Goal: Information Seeking & Learning: Learn about a topic

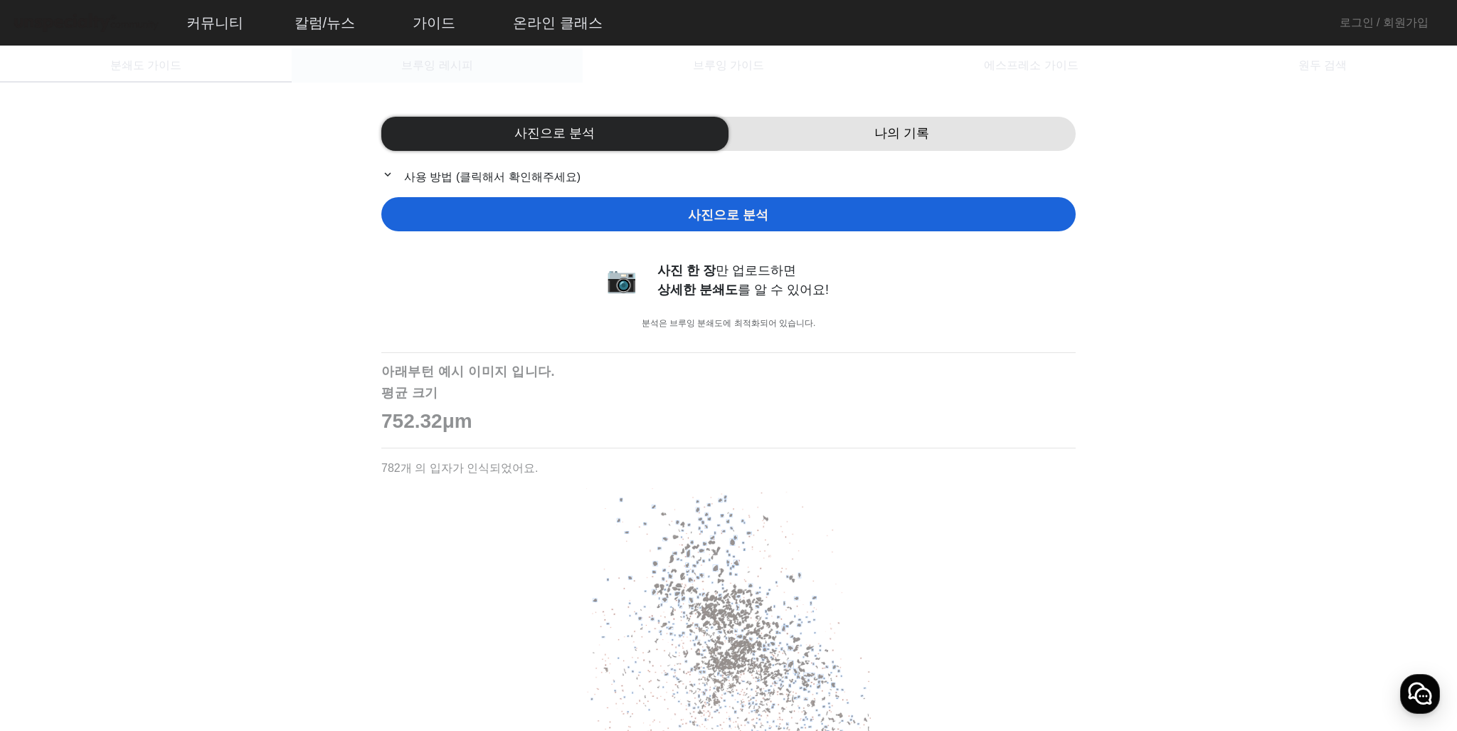
click at [546, 65] on div "브루잉 레시피" at bounding box center [438, 65] width 292 height 34
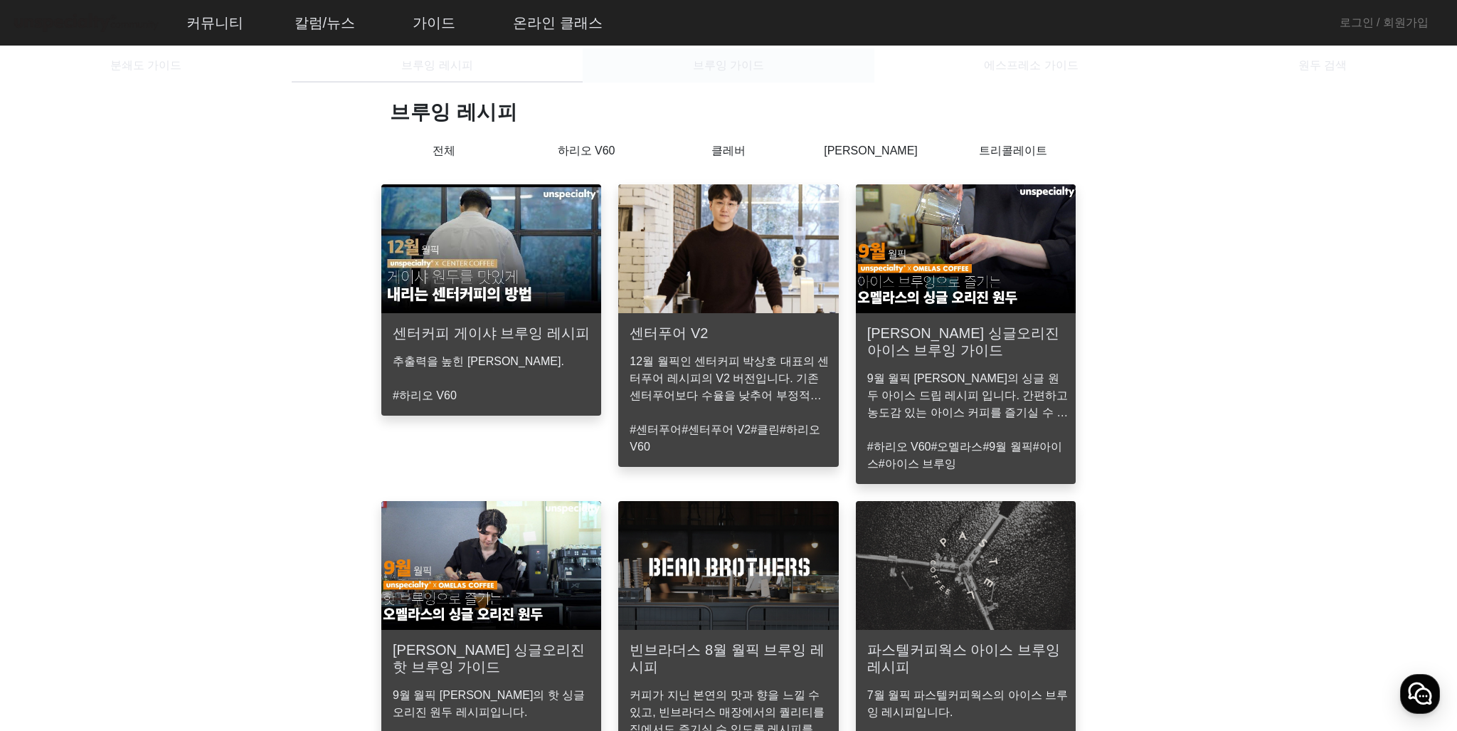
click at [676, 62] on div "브루잉 가이드" at bounding box center [729, 65] width 292 height 34
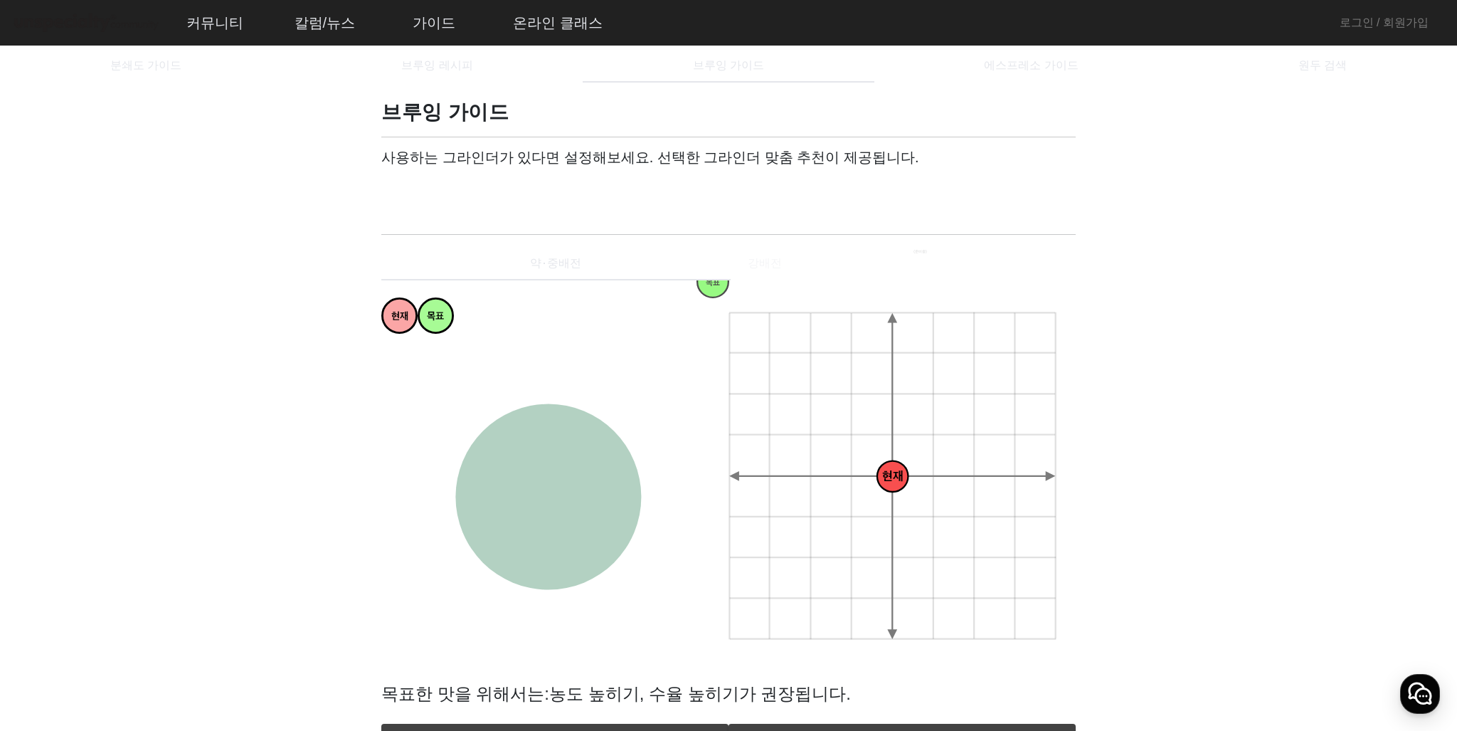
click at [452, 191] on span at bounding box center [450, 191] width 114 height 17
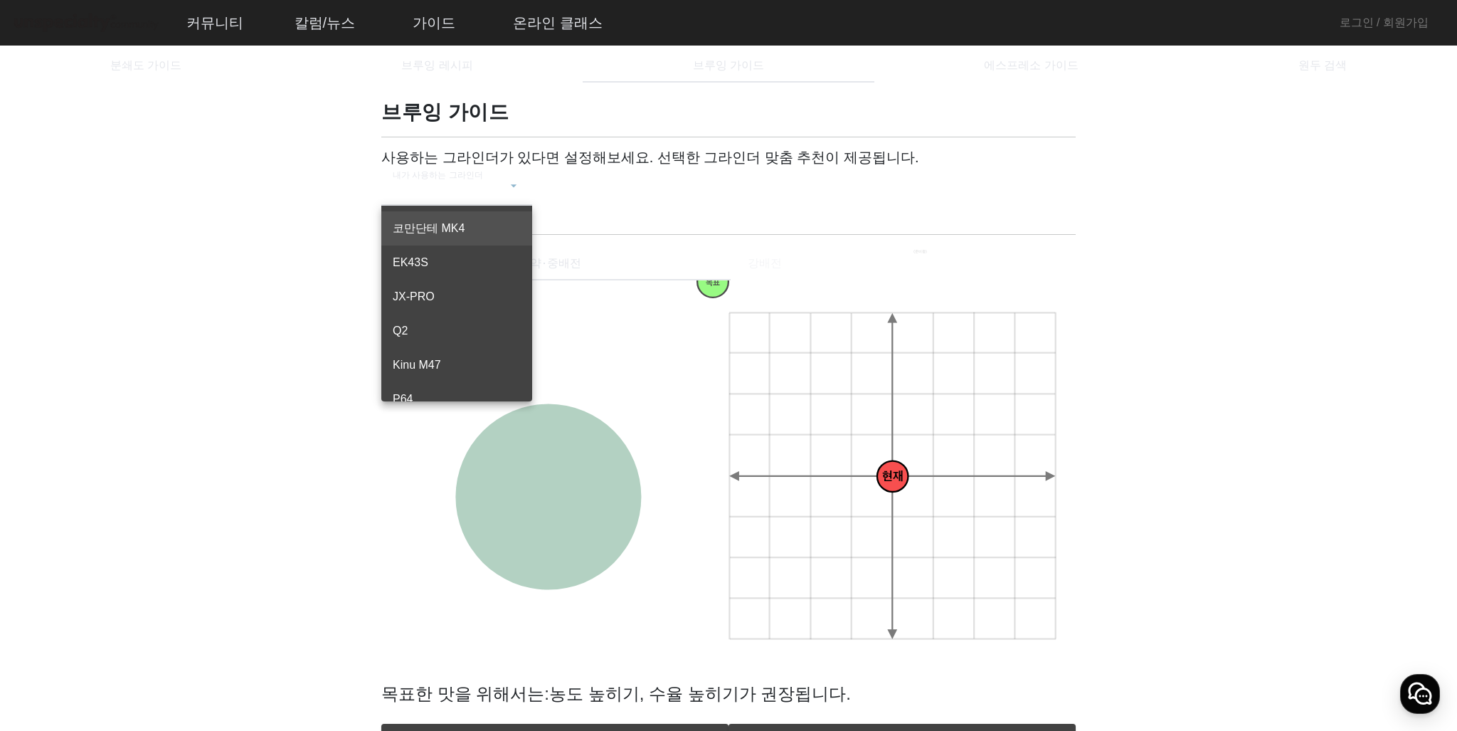
click at [462, 188] on div at bounding box center [728, 365] width 1457 height 731
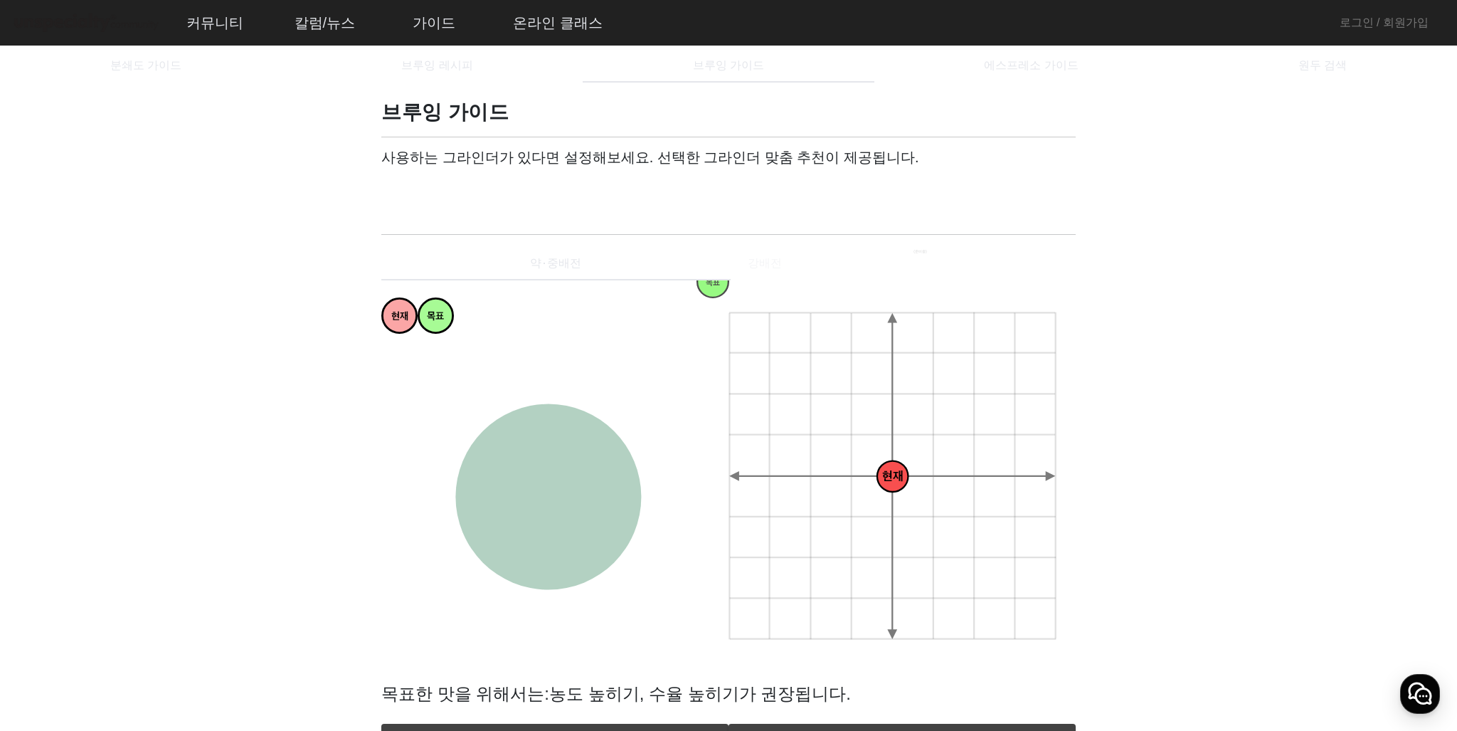
click at [497, 184] on span at bounding box center [450, 191] width 114 height 17
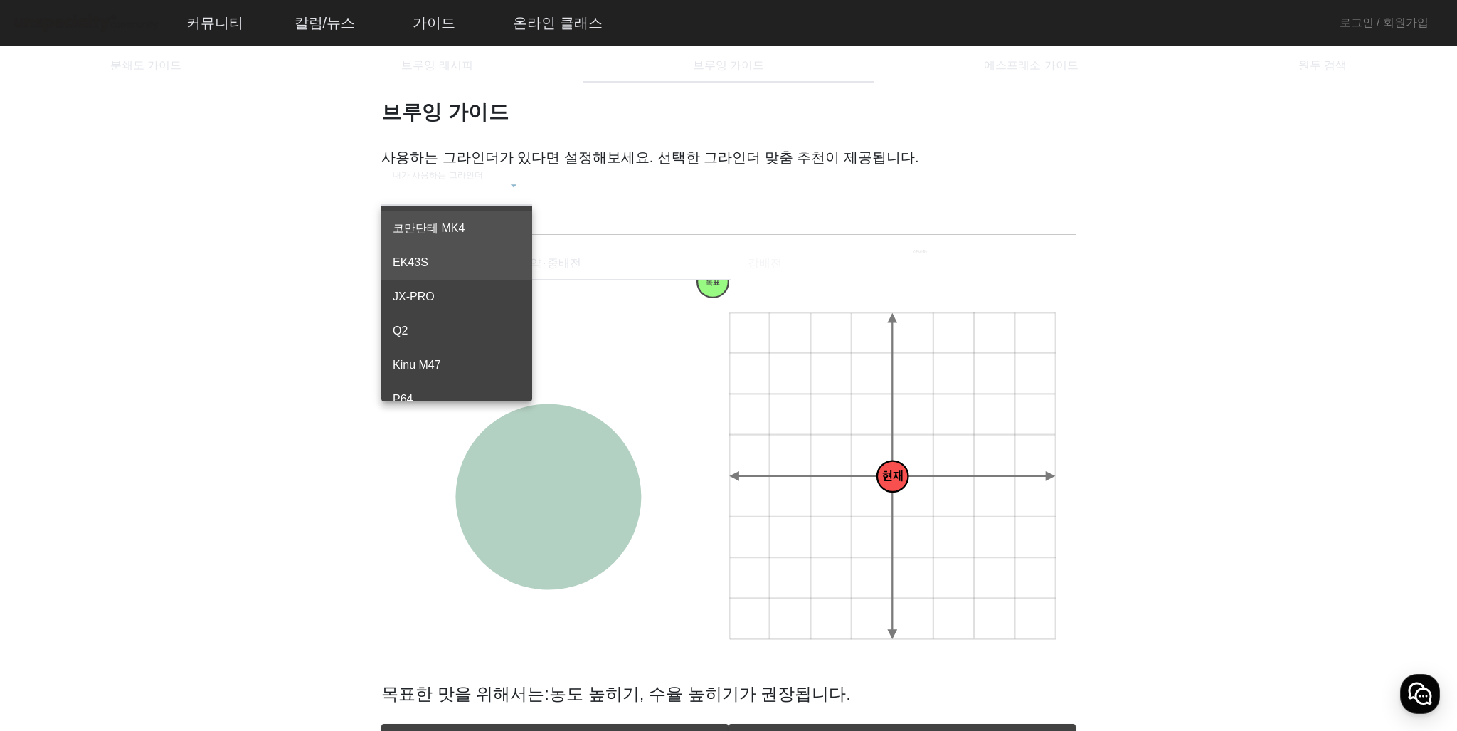
click at [487, 270] on span "EK43S" at bounding box center [457, 262] width 128 height 17
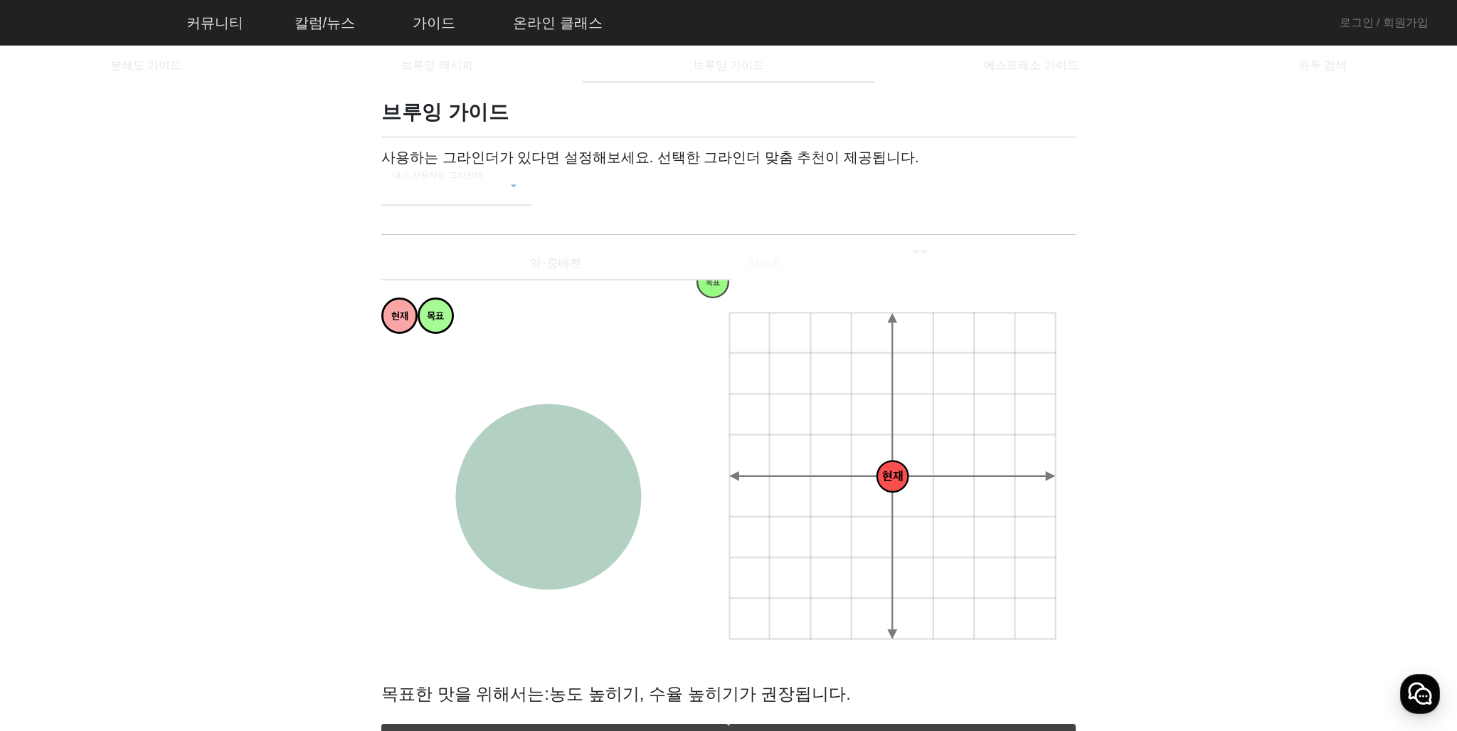
click at [494, 197] on div "EK43S" at bounding box center [450, 191] width 114 height 17
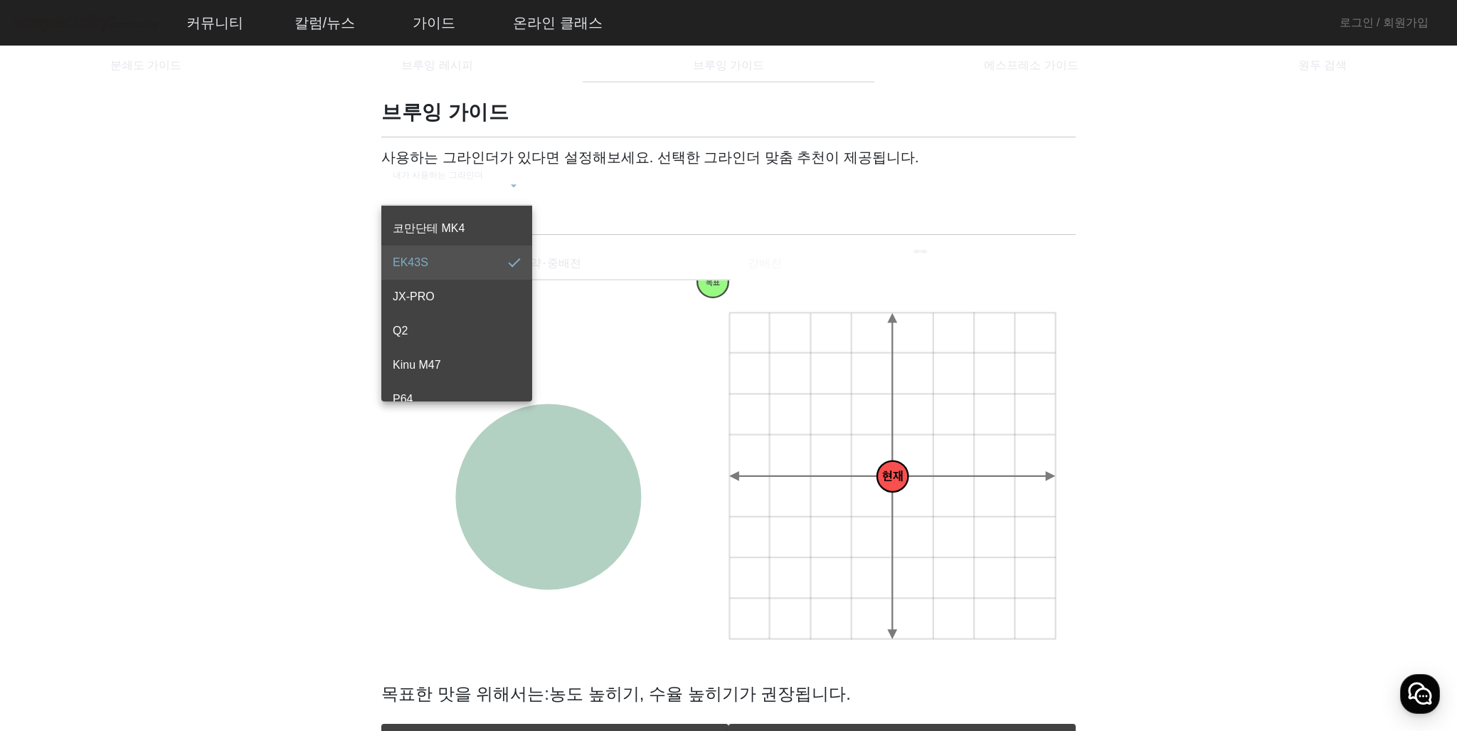
click at [445, 299] on span "JX-PRO" at bounding box center [457, 296] width 128 height 17
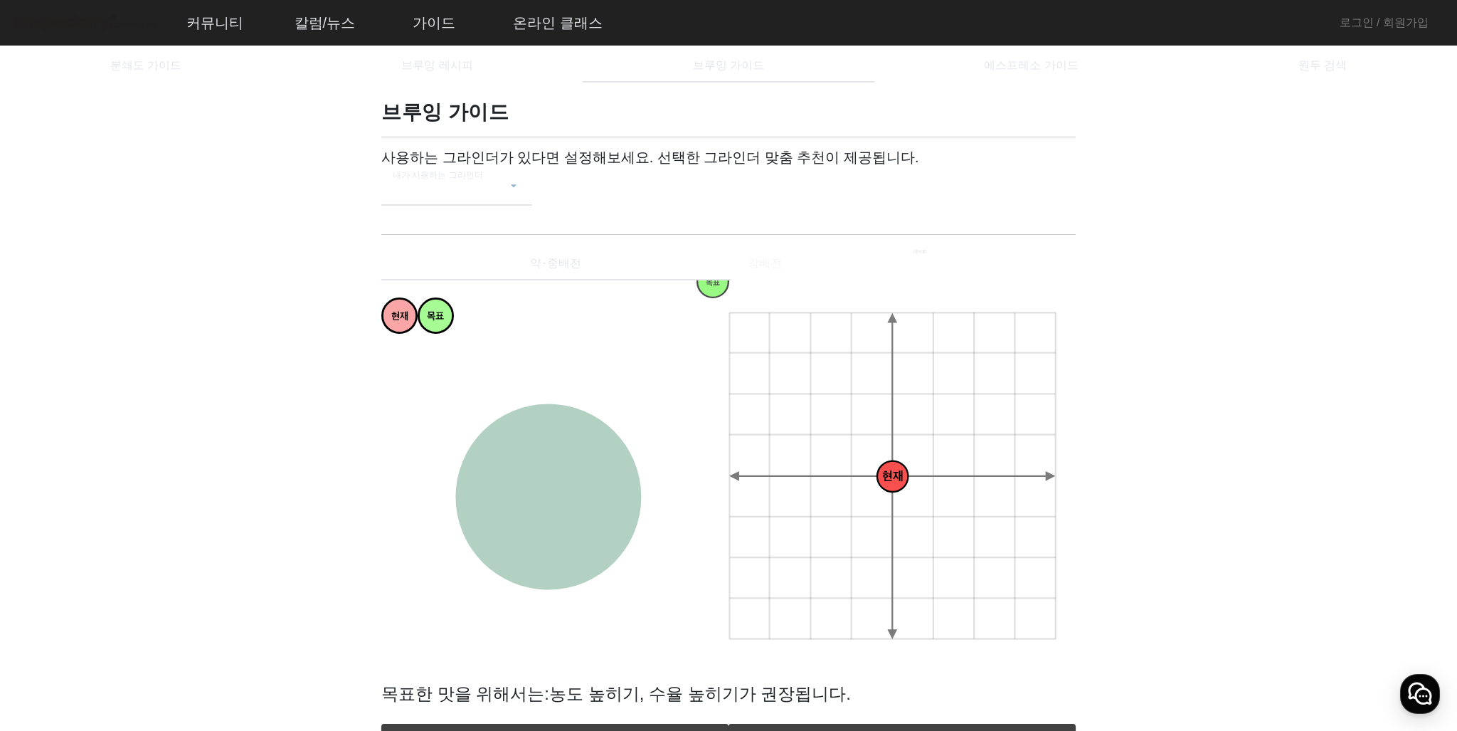
click at [492, 197] on div "JX-PRO" at bounding box center [450, 191] width 114 height 17
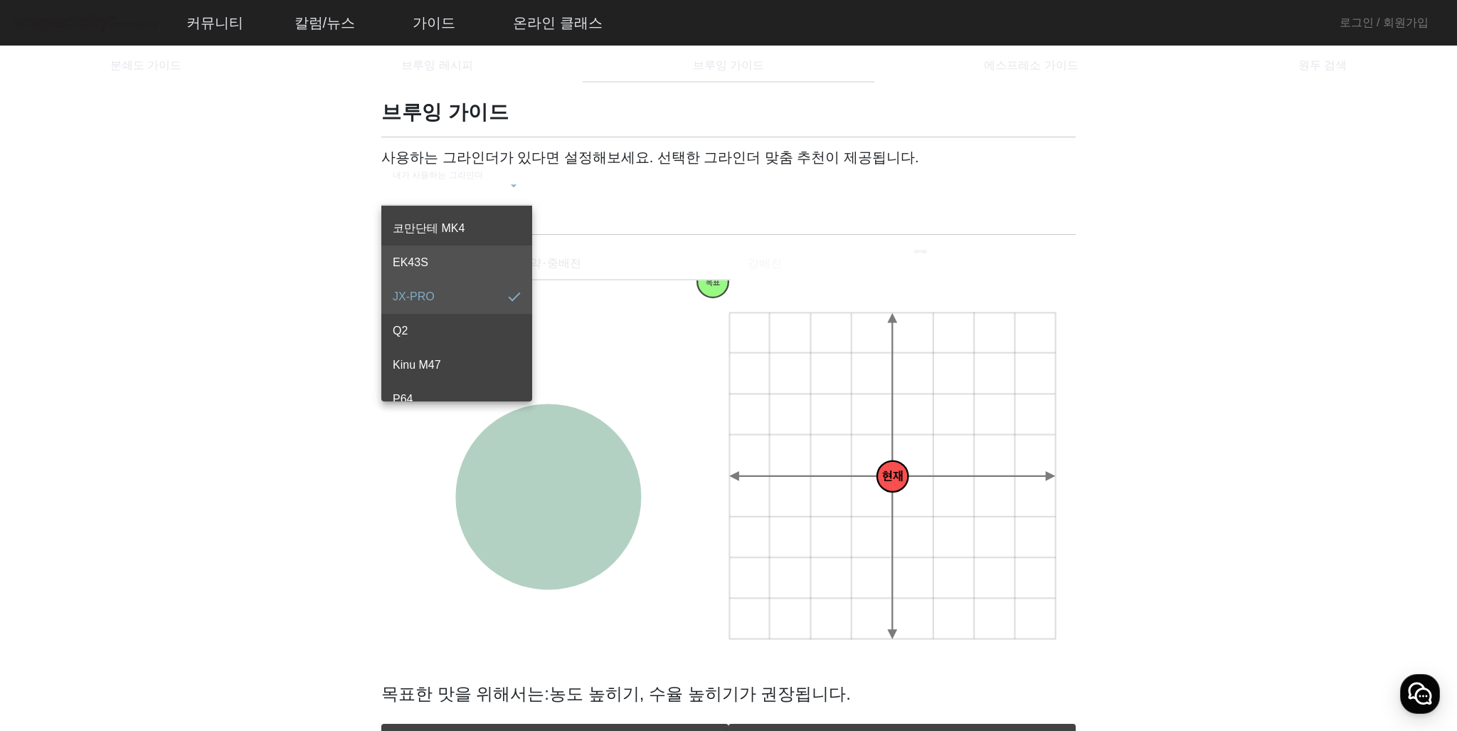
click at [468, 257] on span "EK43S" at bounding box center [457, 262] width 128 height 17
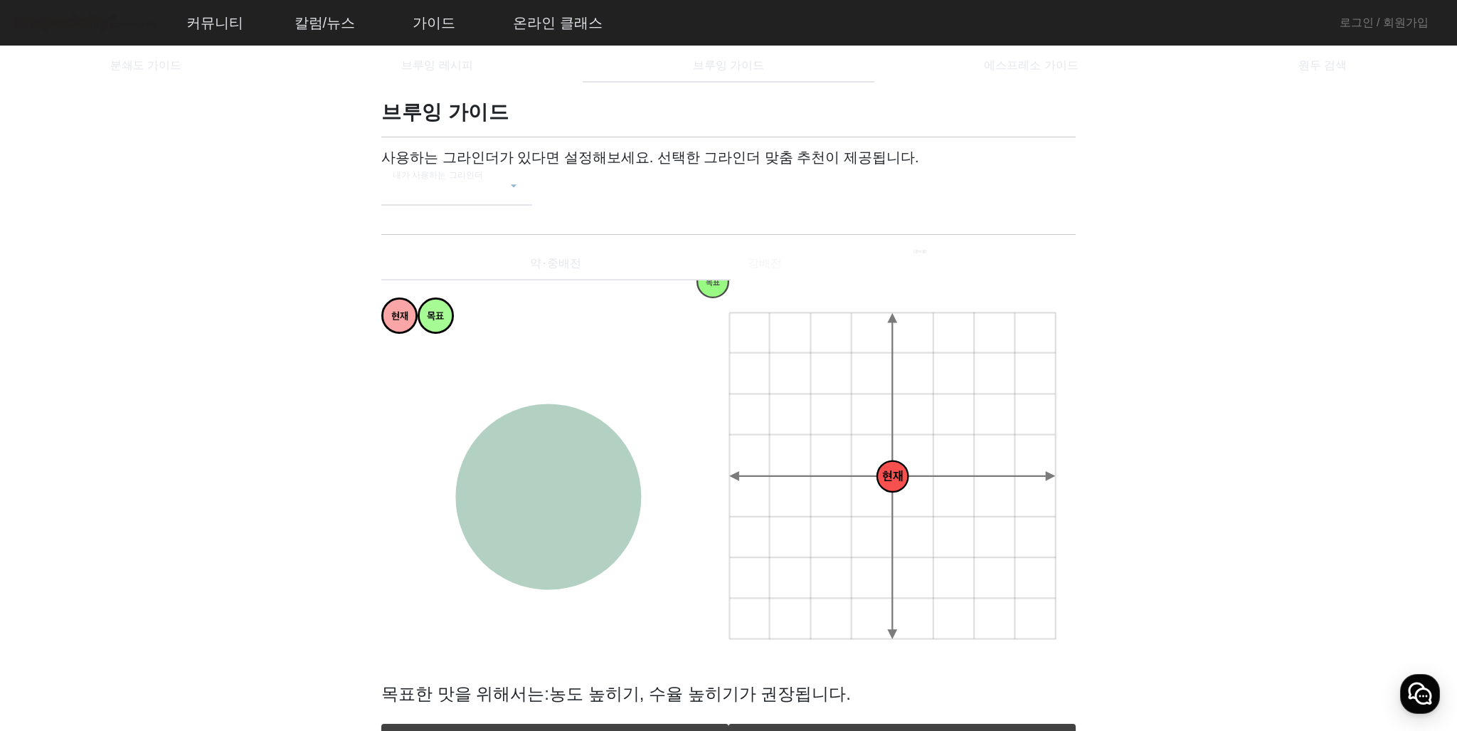
click at [889, 159] on h3 "사용하는 그라인더가 있다면 설정해보세요. 선택한 그라인더 맞춤 추천이 제공됩니다." at bounding box center [728, 157] width 694 height 17
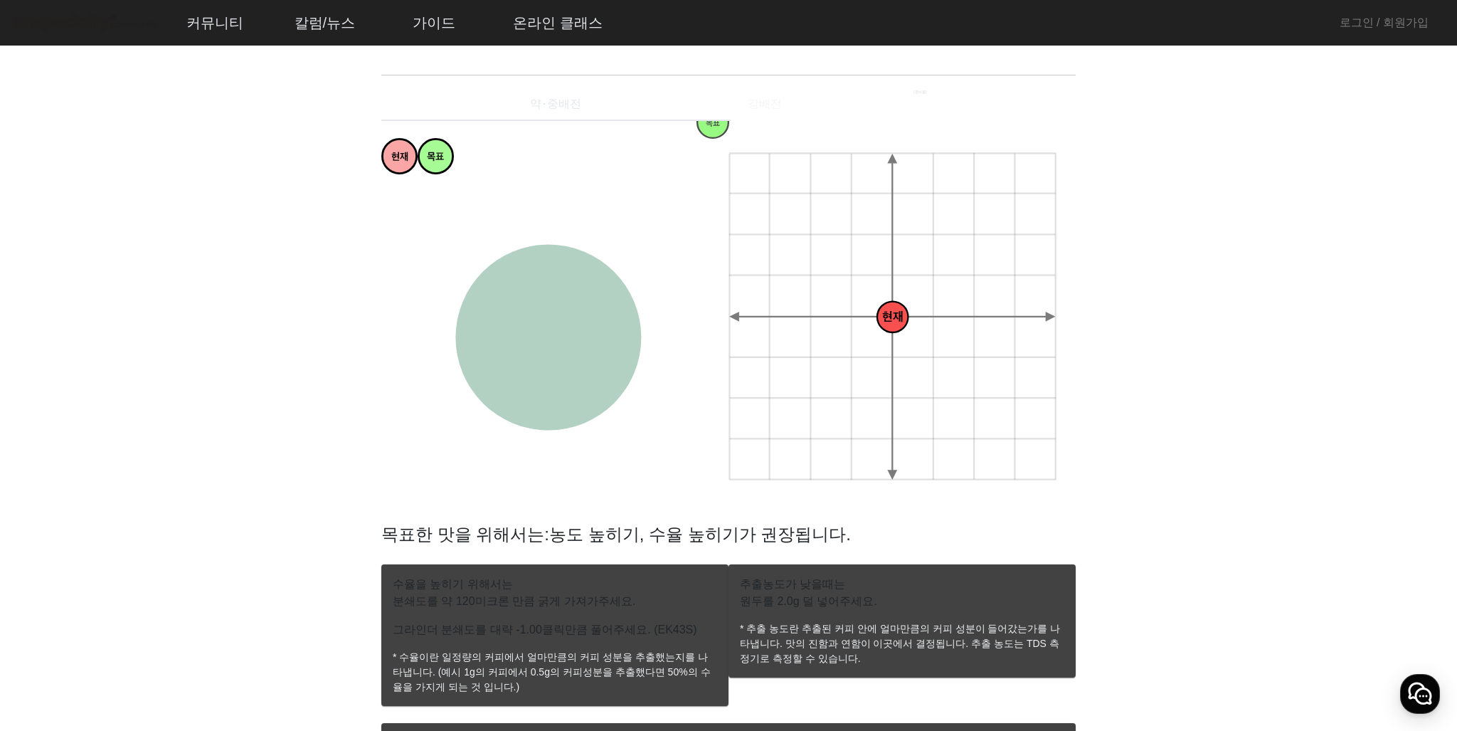
scroll to position [100, 0]
